Goal: Navigation & Orientation: Find specific page/section

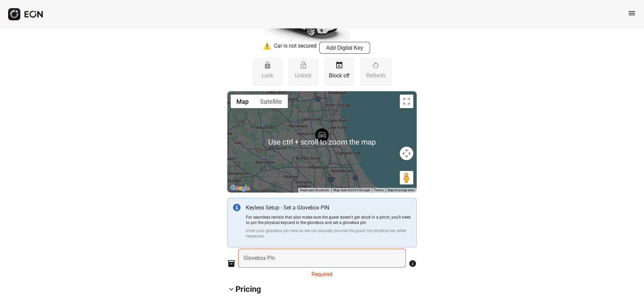
scroll to position [68, 0]
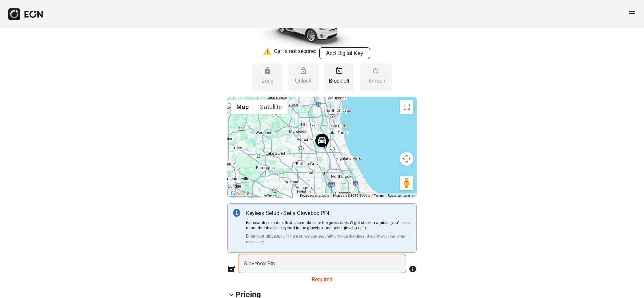
click at [632, 15] on span "menu" at bounding box center [632, 13] width 8 height 8
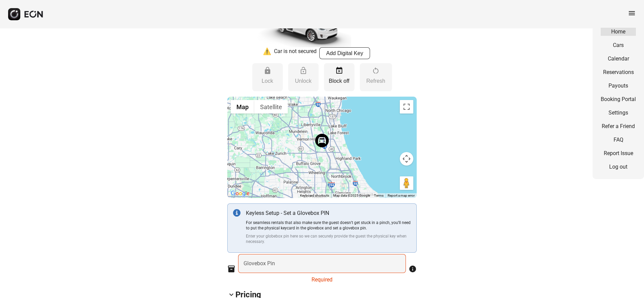
click at [618, 30] on link "Home" at bounding box center [618, 32] width 35 height 8
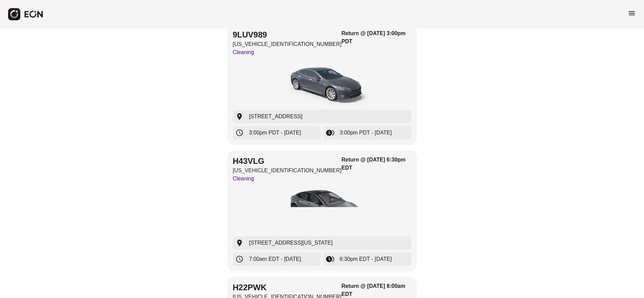
scroll to position [68, 0]
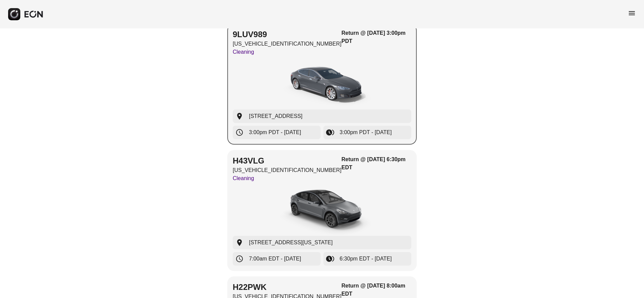
click at [376, 65] on div "button" at bounding box center [322, 84] width 179 height 51
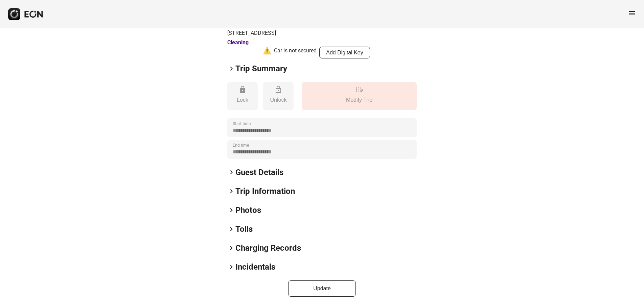
scroll to position [51, 0]
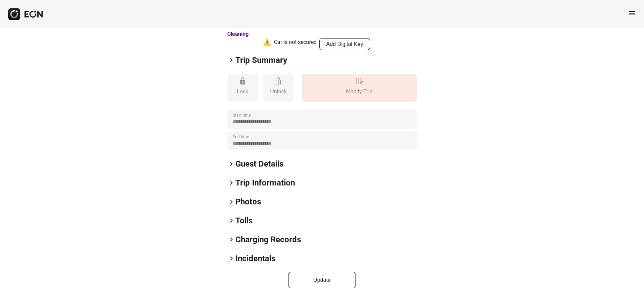
click at [233, 262] on span "keyboard_arrow_right" at bounding box center [231, 259] width 8 height 8
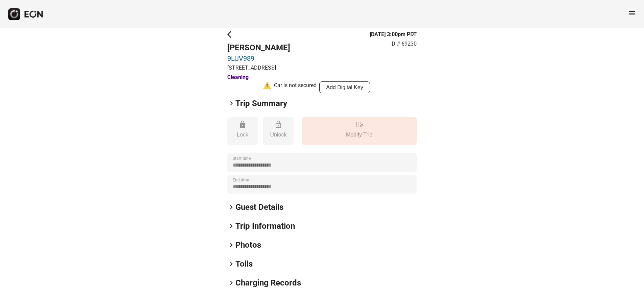
scroll to position [0, 0]
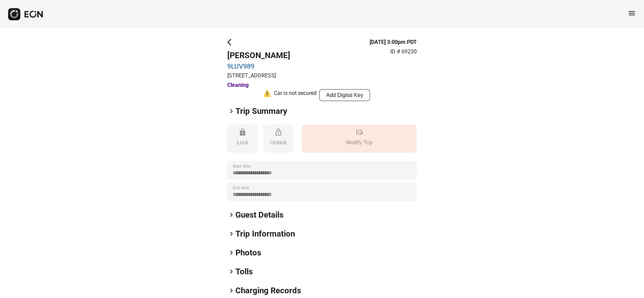
click at [231, 112] on span "keyboard_arrow_right" at bounding box center [231, 111] width 8 height 8
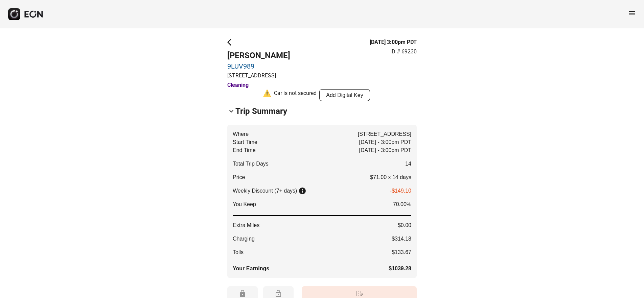
click at [230, 42] on span "arrow_back_ios" at bounding box center [231, 42] width 8 height 8
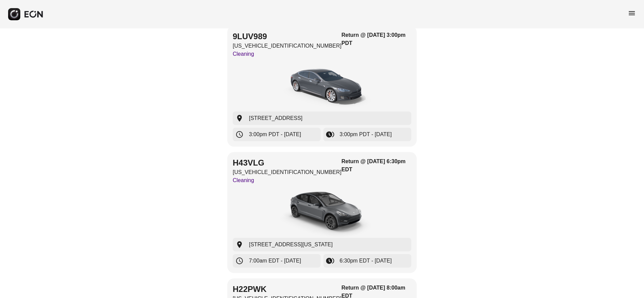
scroll to position [68, 0]
